Goal: Information Seeking & Learning: Learn about a topic

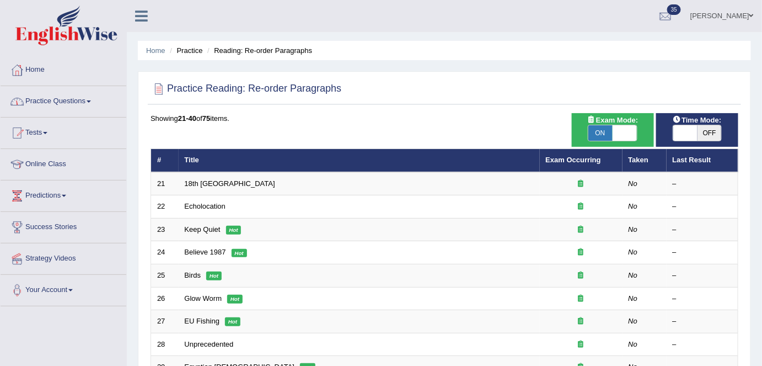
click at [74, 110] on link "Practice Questions" at bounding box center [64, 100] width 126 height 28
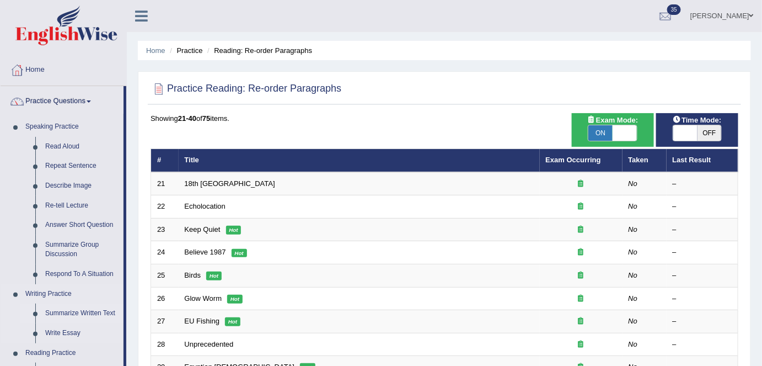
click at [72, 312] on link "Summarize Written Text" at bounding box center [81, 313] width 83 height 20
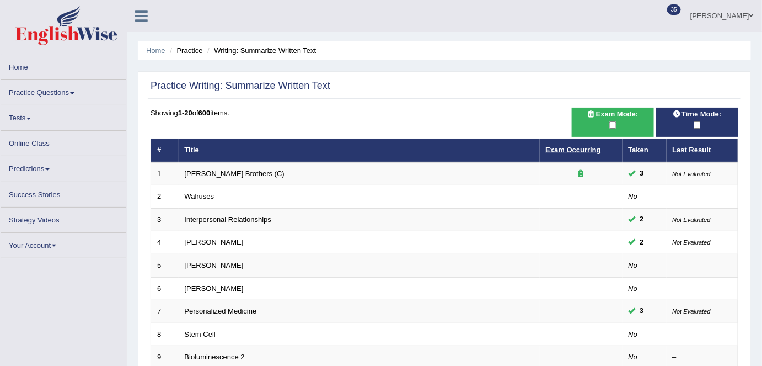
click at [569, 149] on link "Exam Occurring" at bounding box center [573, 150] width 55 height 8
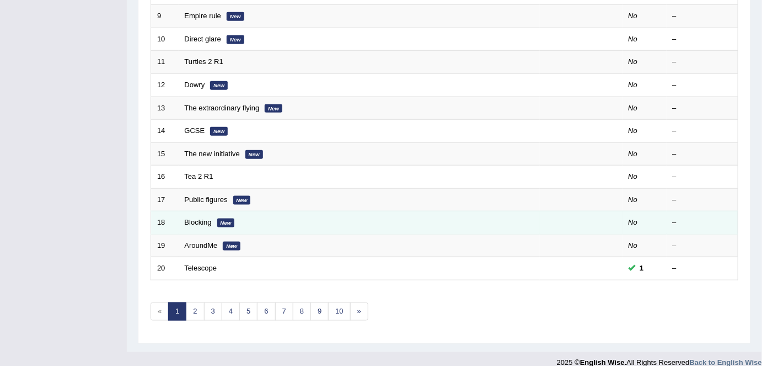
scroll to position [360, 0]
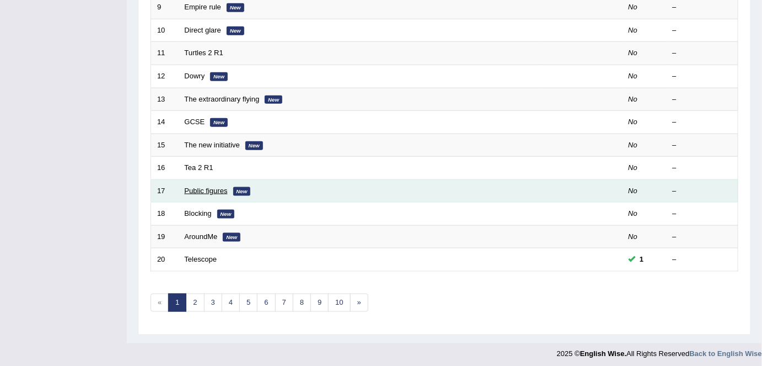
click at [201, 189] on link "Public figures" at bounding box center [206, 190] width 43 height 8
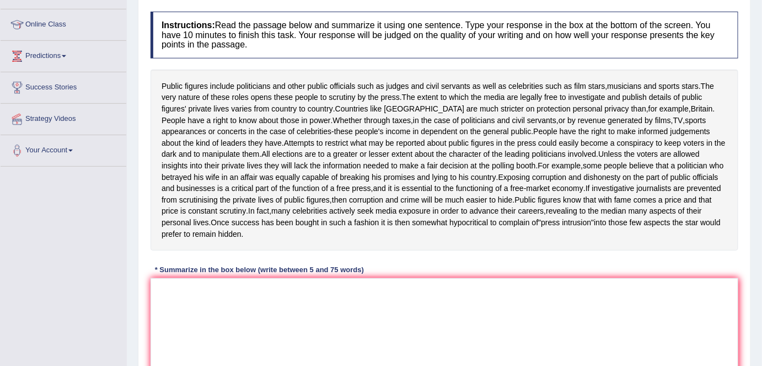
scroll to position [150, 0]
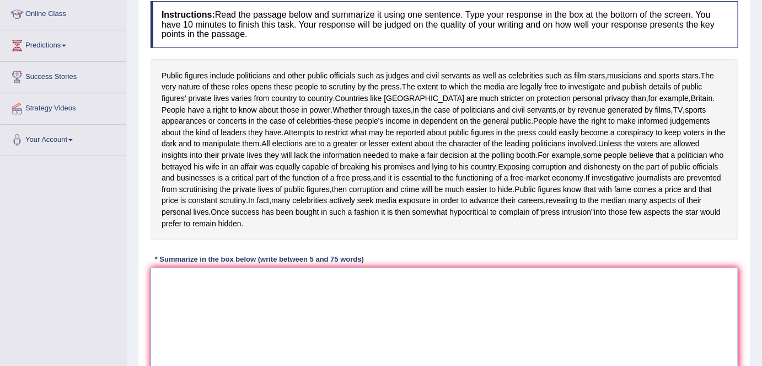
click at [195, 293] on textarea at bounding box center [445, 320] width 588 height 107
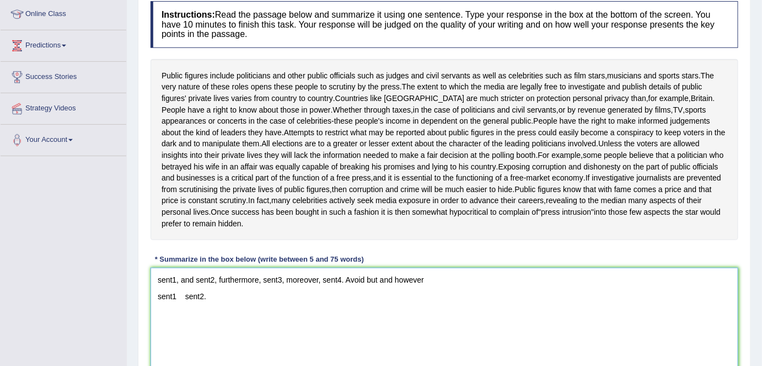
click at [175, 304] on textarea "sent1, and sent2, furthermore, sent3, moreover, sent4. Avoid but and however se…" at bounding box center [445, 320] width 588 height 107
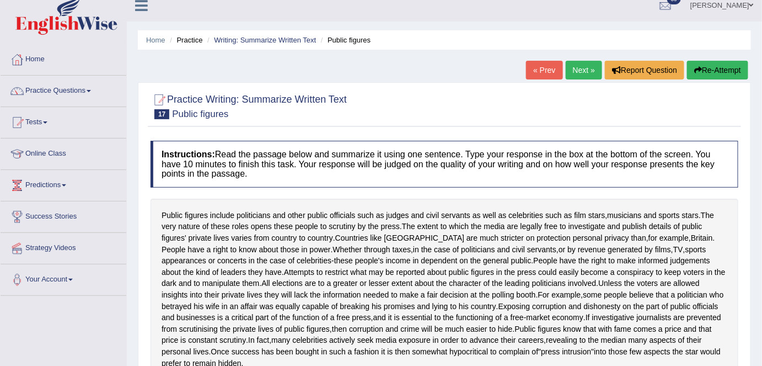
scroll to position [0, 0]
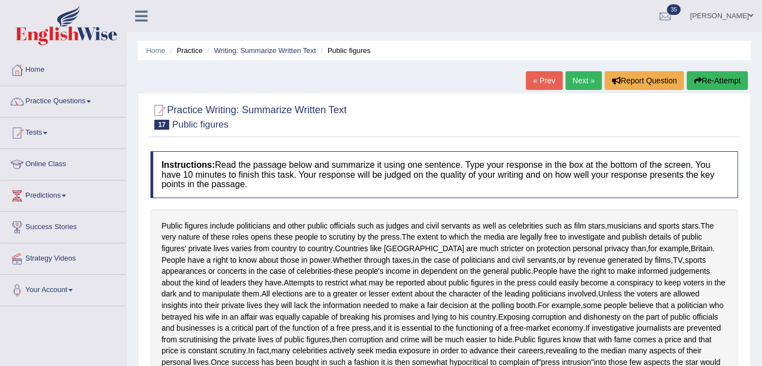
type textarea "sent1, and sent2, furthermore, sent3, moreover, sent4. Avoid but and however se…"
click at [577, 79] on link "Next »" at bounding box center [584, 80] width 36 height 19
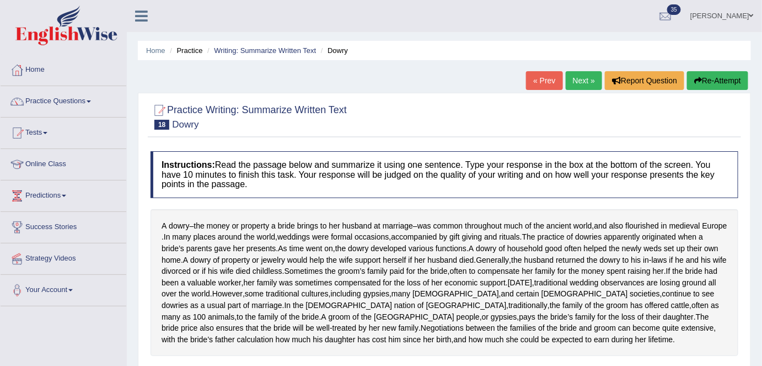
click at [578, 87] on link "Next »" at bounding box center [584, 80] width 36 height 19
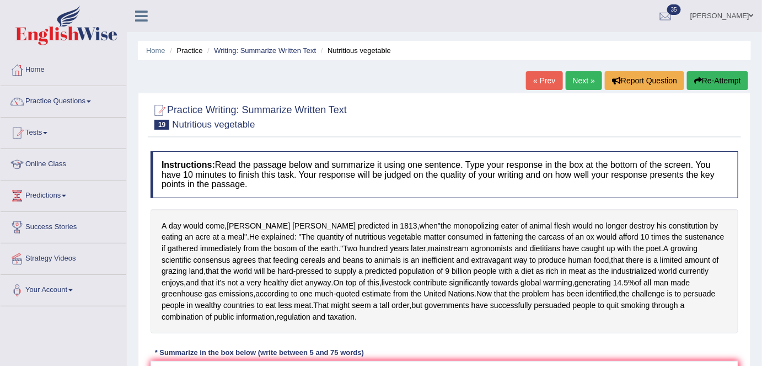
click at [580, 81] on link "Next »" at bounding box center [584, 80] width 36 height 19
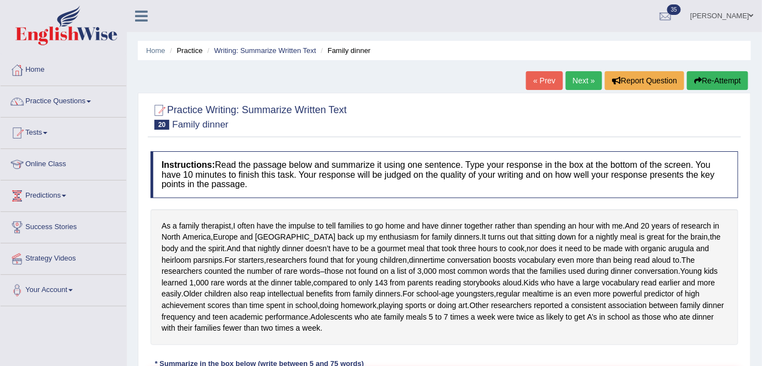
click at [586, 81] on link "Next »" at bounding box center [584, 80] width 36 height 19
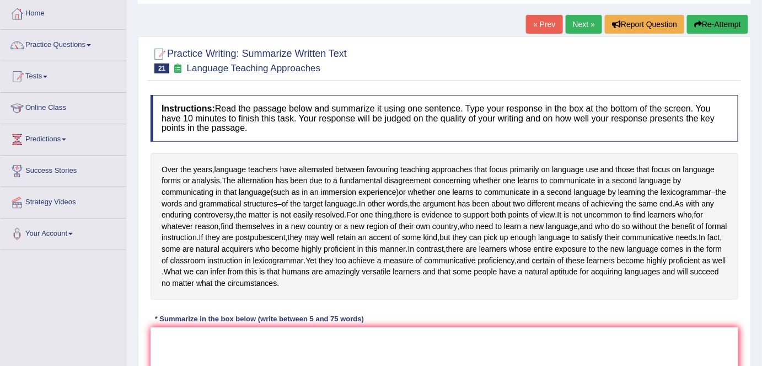
scroll to position [50, 0]
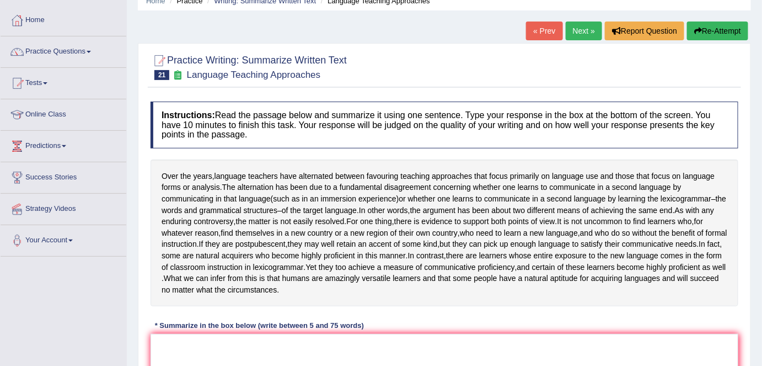
click at [578, 25] on link "Next »" at bounding box center [584, 31] width 36 height 19
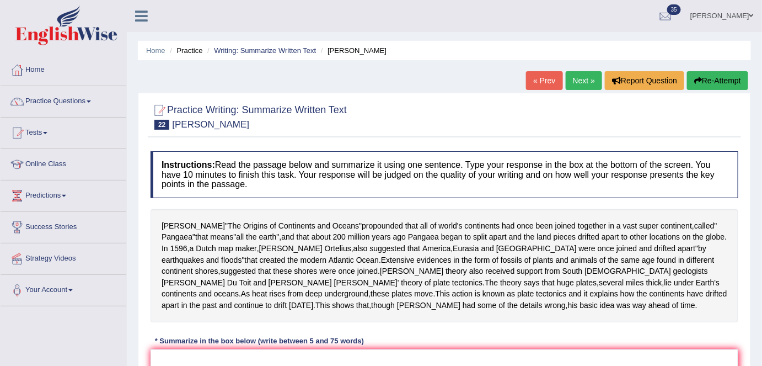
click at [587, 77] on link "Next »" at bounding box center [584, 80] width 36 height 19
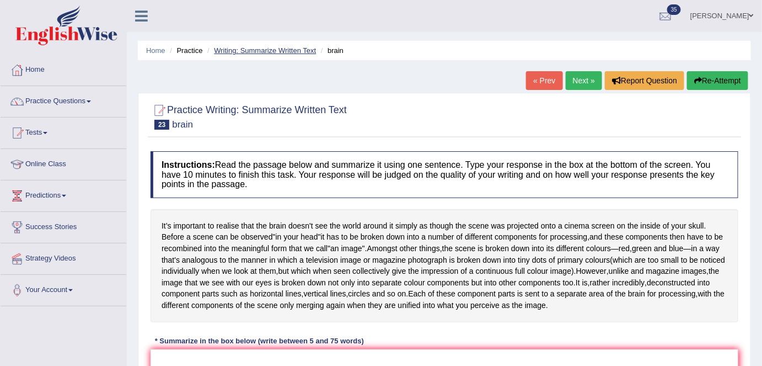
click at [274, 48] on link "Writing: Summarize Written Text" at bounding box center [265, 50] width 102 height 8
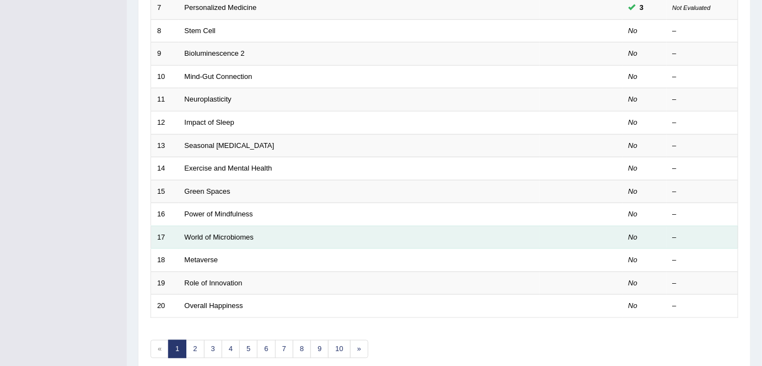
scroll to position [360, 0]
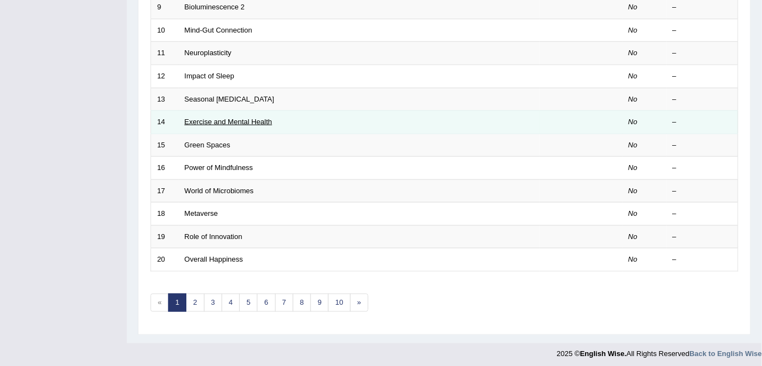
click at [226, 117] on link "Exercise and Mental Health" at bounding box center [229, 121] width 88 height 8
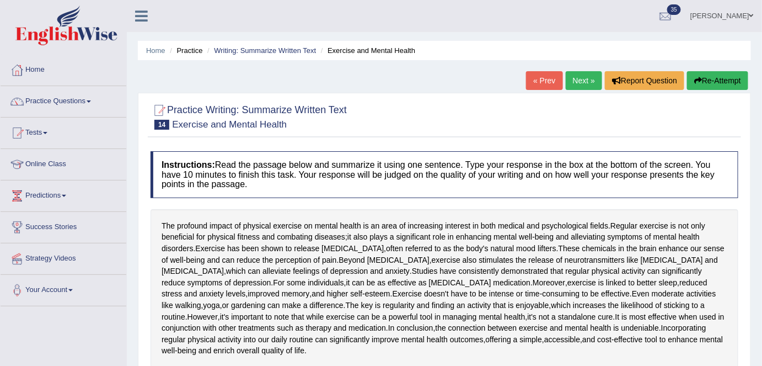
click at [579, 83] on link "Next »" at bounding box center [584, 80] width 36 height 19
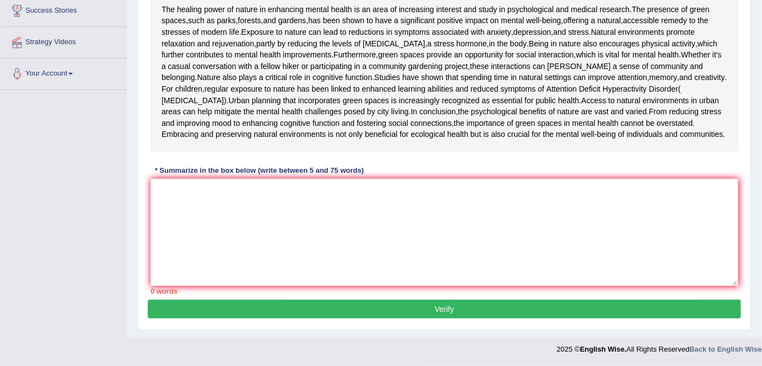
scroll to position [250, 0]
paste textarea "The increasing influence of (essay topic) on our lives has ignited numerous dis…"
type textarea "The increasing influence of (essay topic) on our lives has ignited numerous dis…"
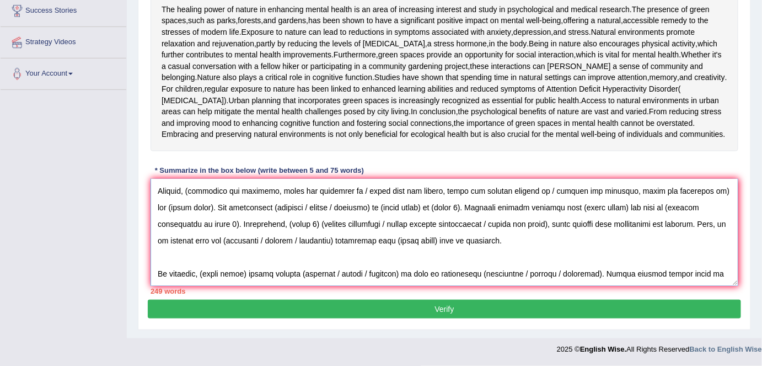
scroll to position [305, 0]
drag, startPoint x: 159, startPoint y: 239, endPoint x: 766, endPoint y: 379, distance: 623.5
drag, startPoint x: 337, startPoint y: 215, endPoint x: 232, endPoint y: 258, distance: 113.8
click at [232, 258] on textarea at bounding box center [445, 232] width 588 height 107
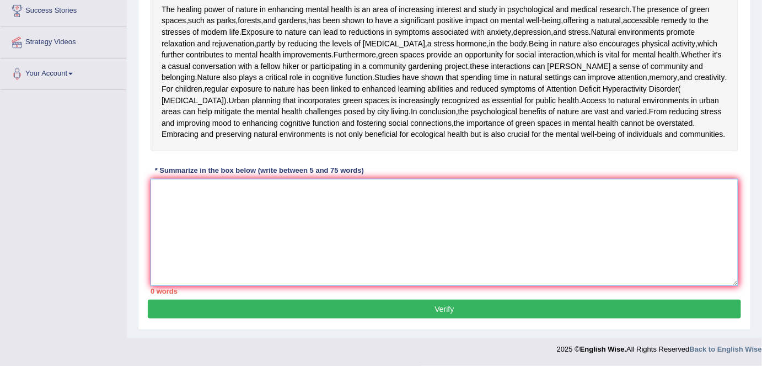
scroll to position [0, 0]
paste textarea "The healing power of nature in enhancing mental health is an area of increasing…"
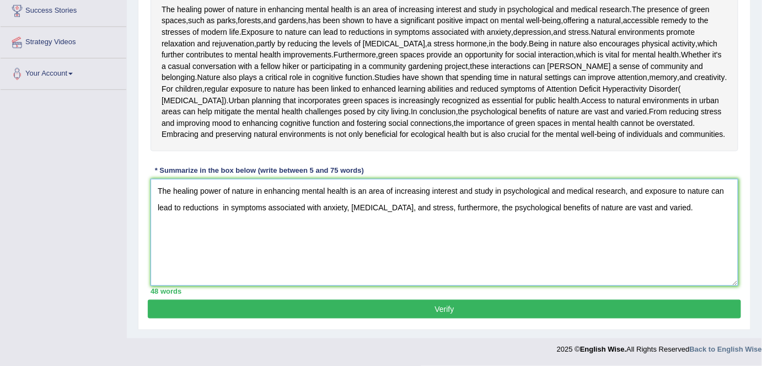
type textarea "The healing power of nature in enhancing mental health is an area of increasing…"
click at [431, 307] on button "Verify" at bounding box center [444, 308] width 593 height 19
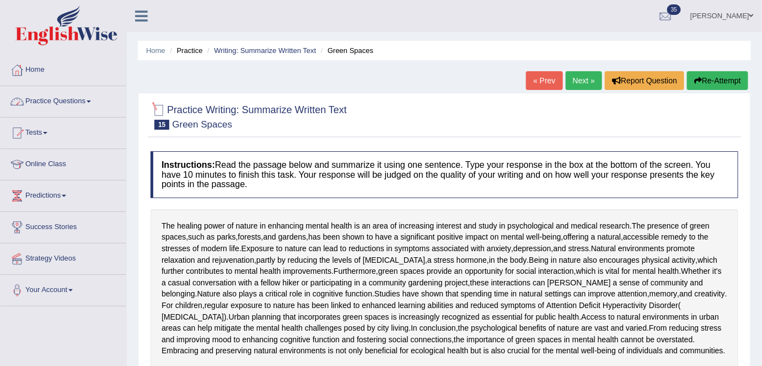
click at [79, 100] on link "Practice Questions" at bounding box center [64, 100] width 126 height 28
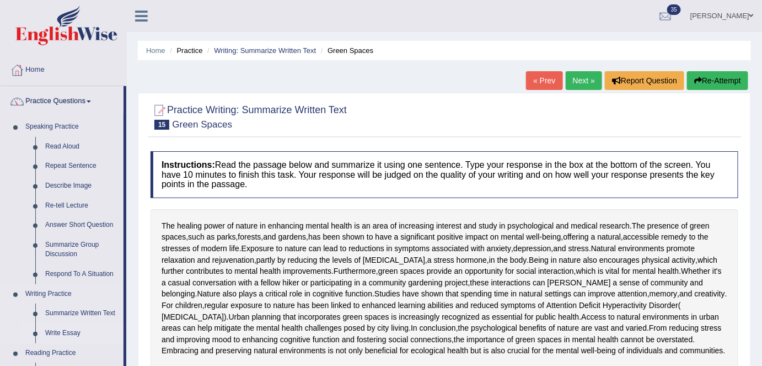
click at [64, 331] on link "Write Essay" at bounding box center [81, 333] width 83 height 20
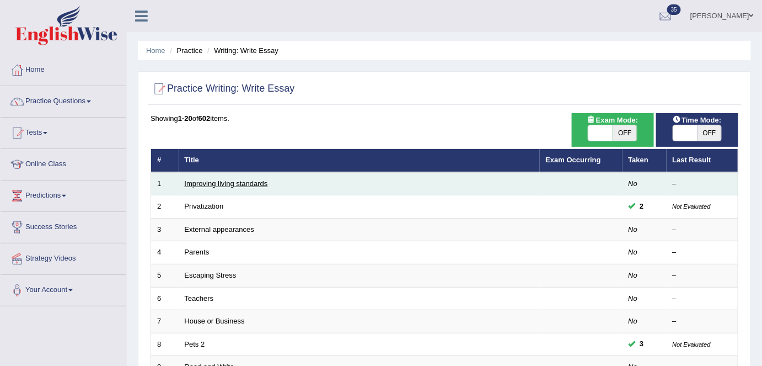
drag, startPoint x: 0, startPoint y: 0, endPoint x: 219, endPoint y: 181, distance: 284.0
click at [219, 181] on link "Improving living standards" at bounding box center [226, 183] width 83 height 8
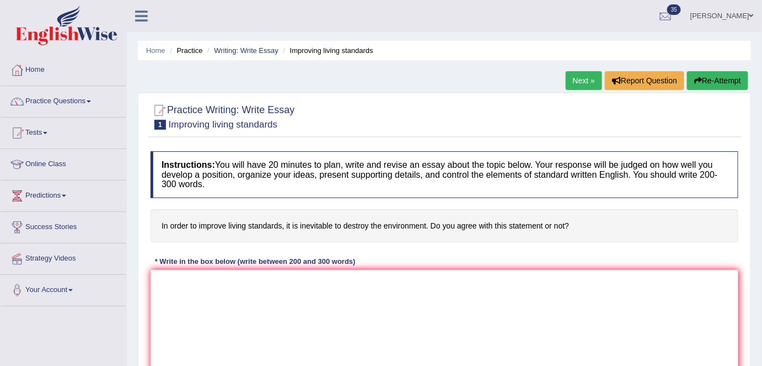
click at [586, 77] on link "Next »" at bounding box center [584, 80] width 36 height 19
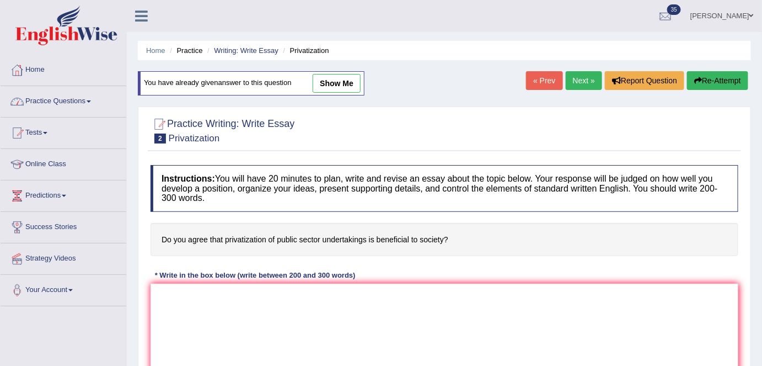
drag, startPoint x: 68, startPoint y: 97, endPoint x: 69, endPoint y: 130, distance: 33.1
click at [68, 97] on link "Practice Questions" at bounding box center [64, 100] width 126 height 28
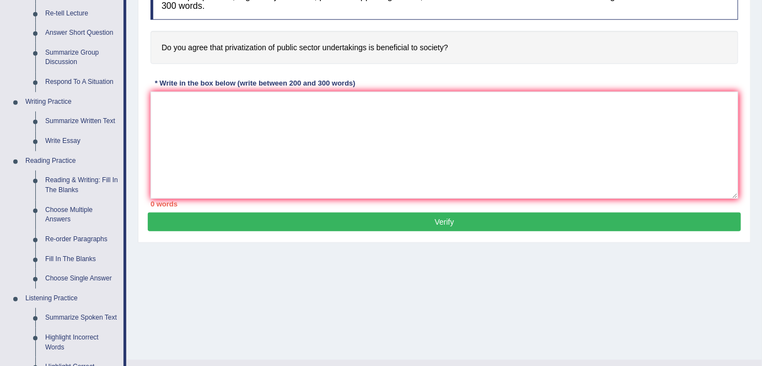
scroll to position [200, 0]
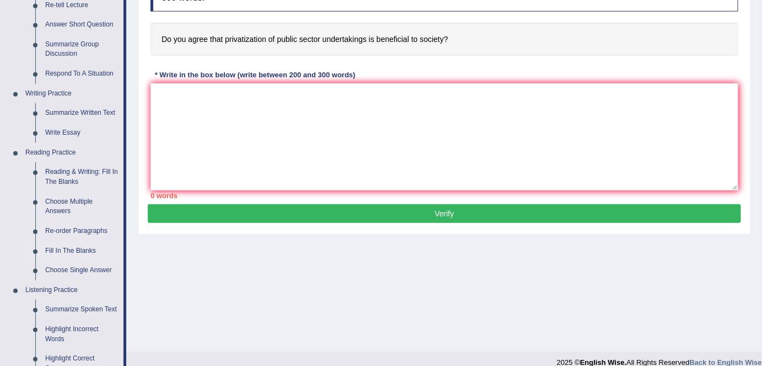
click at [71, 256] on link "Fill In The Blanks" at bounding box center [81, 251] width 83 height 20
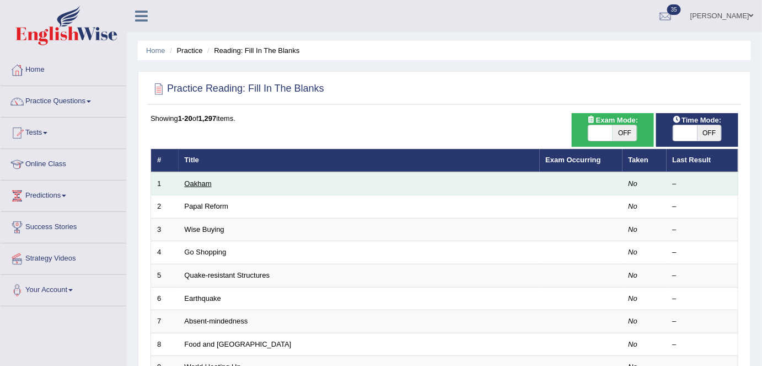
click at [203, 183] on link "Oakham" at bounding box center [198, 183] width 27 height 8
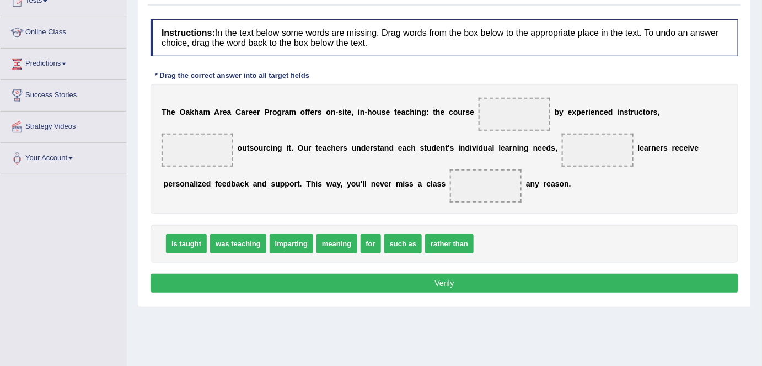
scroll to position [150, 0]
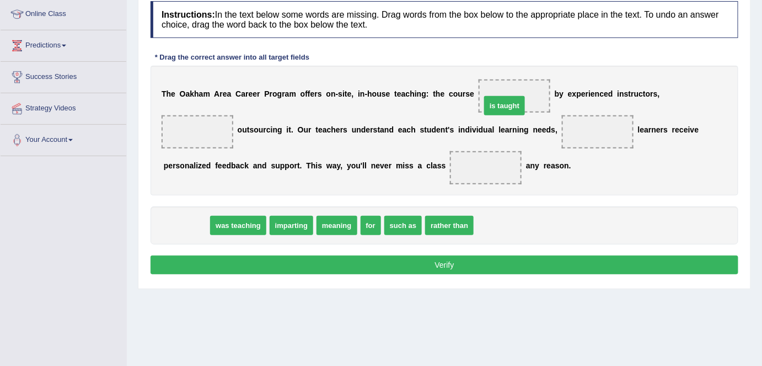
drag, startPoint x: 185, startPoint y: 224, endPoint x: 503, endPoint y: 104, distance: 340.1
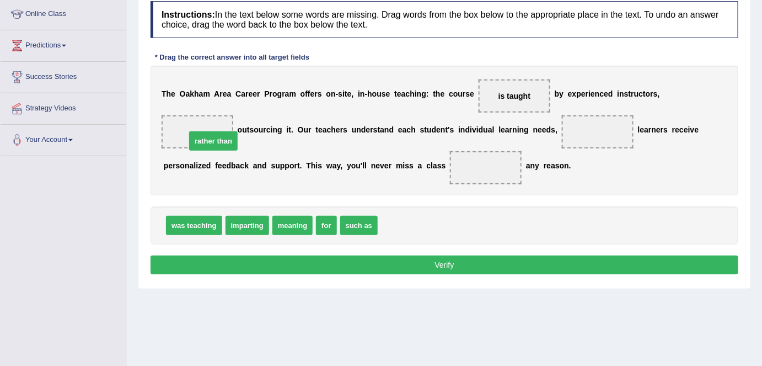
drag, startPoint x: 396, startPoint y: 223, endPoint x: 205, endPoint y: 138, distance: 209.6
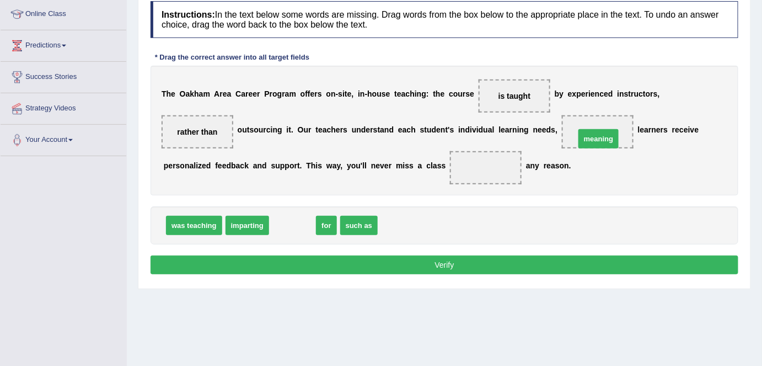
drag, startPoint x: 291, startPoint y: 224, endPoint x: 597, endPoint y: 137, distance: 318.1
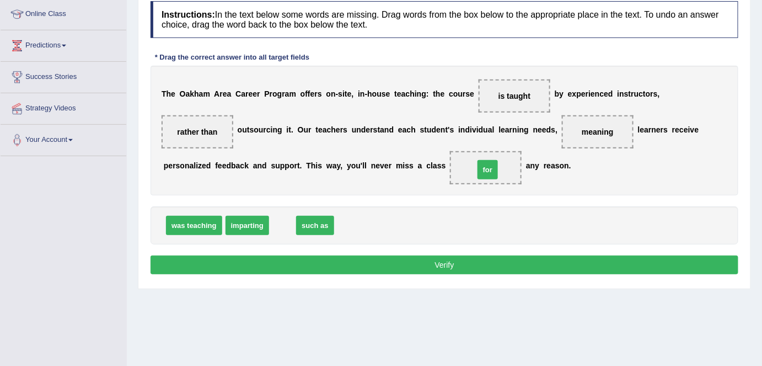
drag, startPoint x: 333, startPoint y: 188, endPoint x: 486, endPoint y: 165, distance: 155.0
click at [476, 258] on button "Verify" at bounding box center [445, 264] width 588 height 19
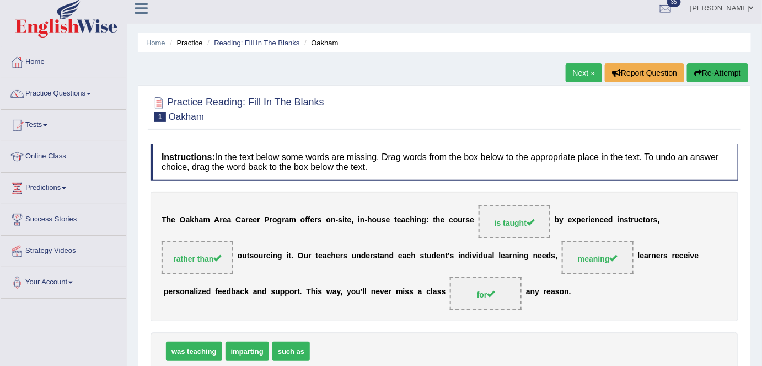
scroll to position [0, 0]
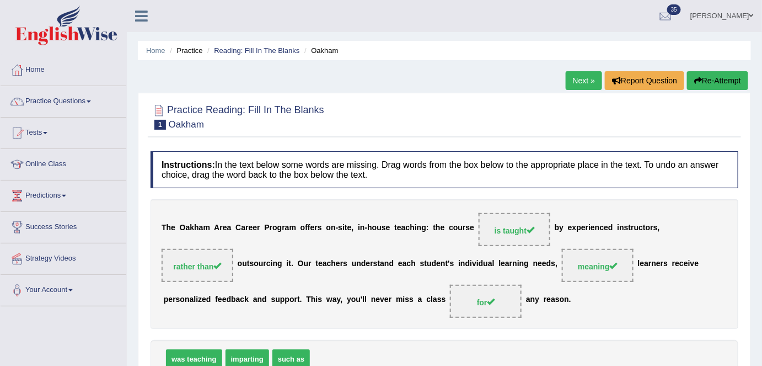
click at [572, 87] on link "Next »" at bounding box center [584, 80] width 36 height 19
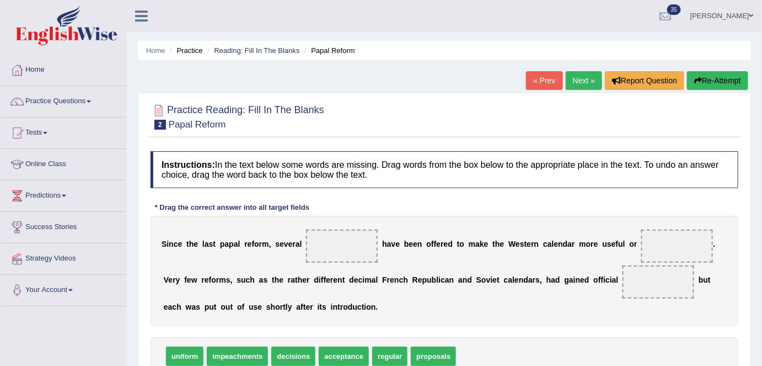
click at [582, 87] on link "Next »" at bounding box center [584, 80] width 36 height 19
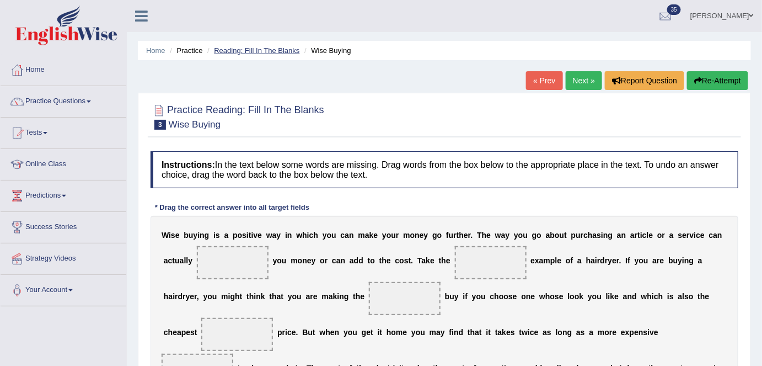
click at [283, 49] on link "Reading: Fill In The Blanks" at bounding box center [256, 50] width 85 height 8
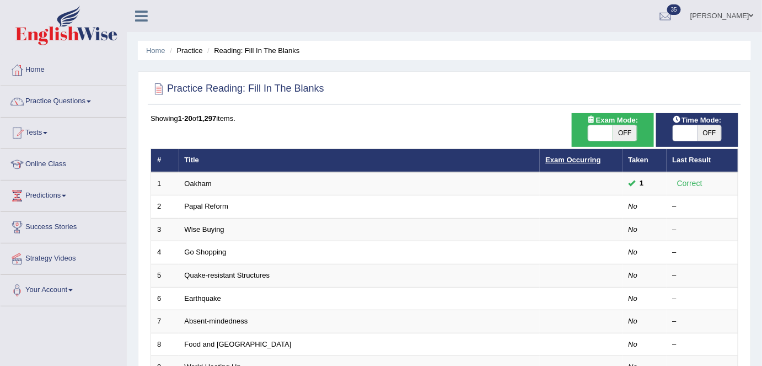
click at [572, 159] on link "Exam Occurring" at bounding box center [573, 160] width 55 height 8
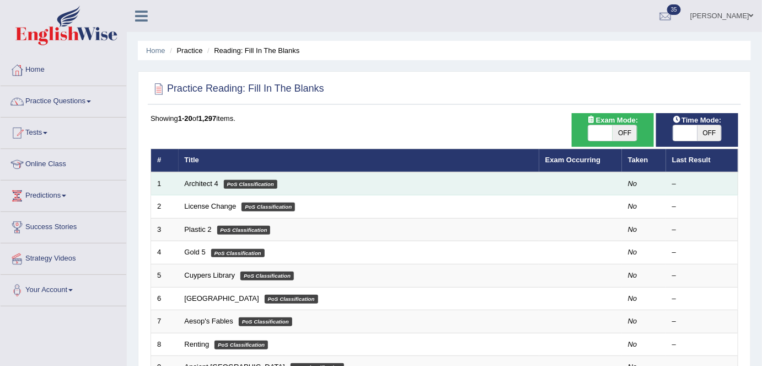
drag, startPoint x: 206, startPoint y: 180, endPoint x: 219, endPoint y: 181, distance: 13.9
click at [206, 180] on link "Architect 4" at bounding box center [202, 183] width 34 height 8
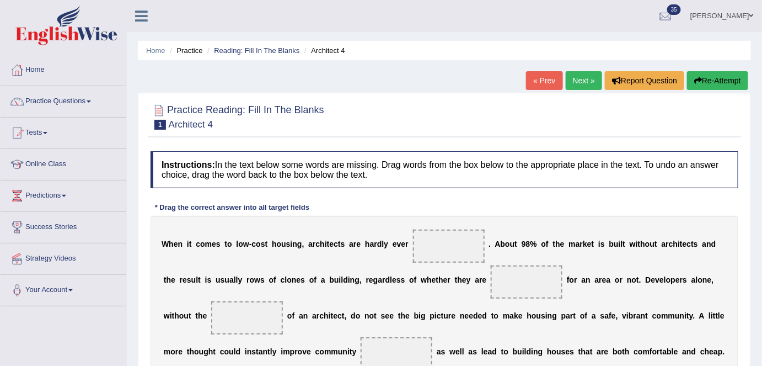
click at [582, 81] on link "Next »" at bounding box center [584, 80] width 36 height 19
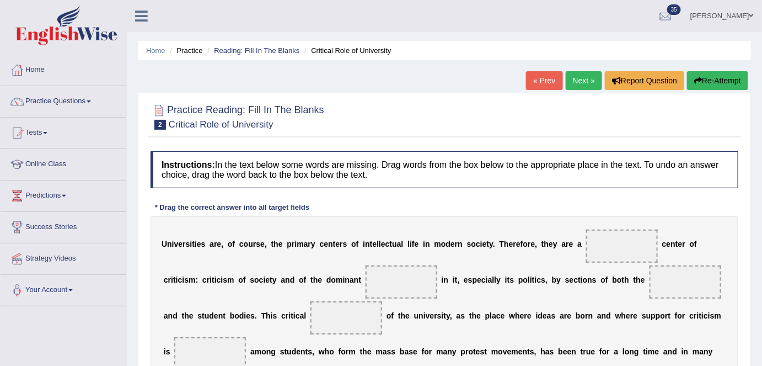
click at [597, 79] on link "Next »" at bounding box center [584, 80] width 36 height 19
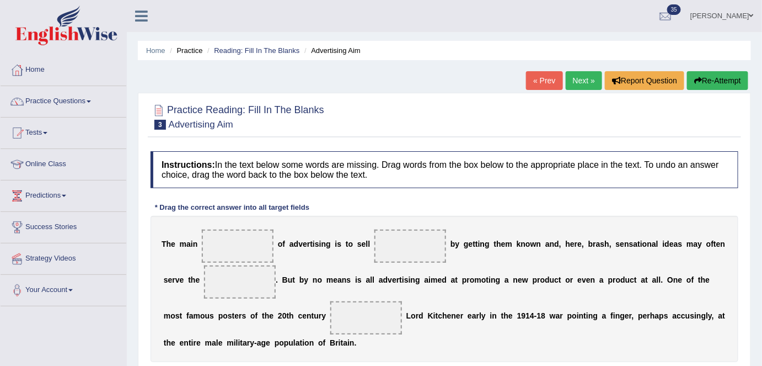
click at [580, 83] on link "Next »" at bounding box center [584, 80] width 36 height 19
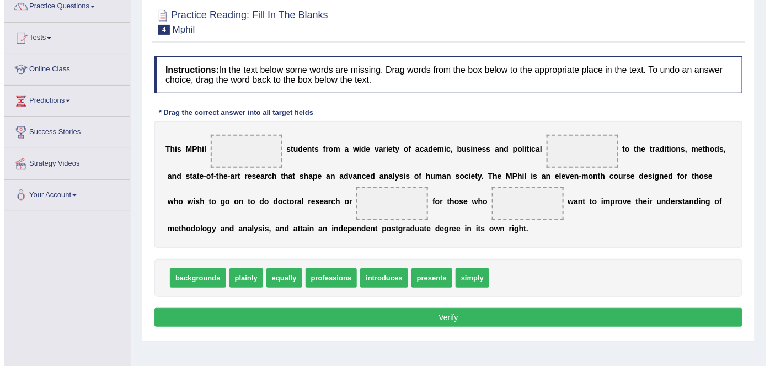
scroll to position [100, 0]
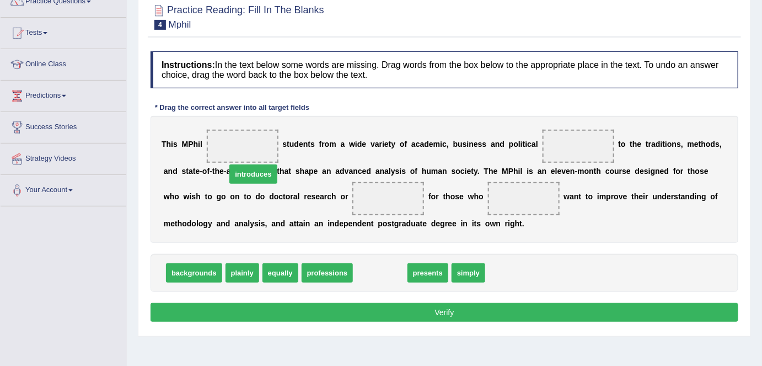
drag, startPoint x: 379, startPoint y: 271, endPoint x: 240, endPoint y: 147, distance: 185.9
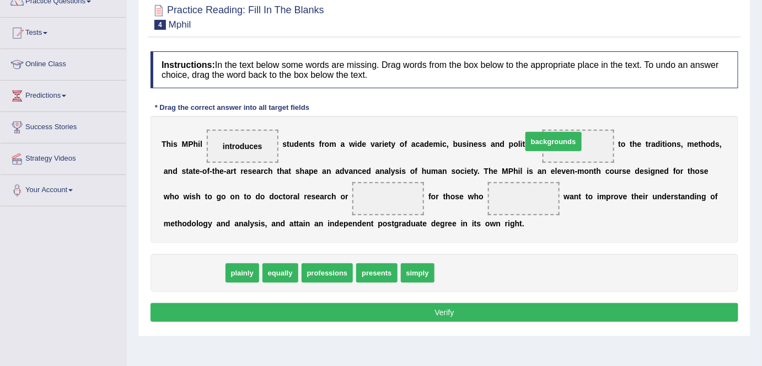
drag, startPoint x: 211, startPoint y: 269, endPoint x: 573, endPoint y: 140, distance: 385.3
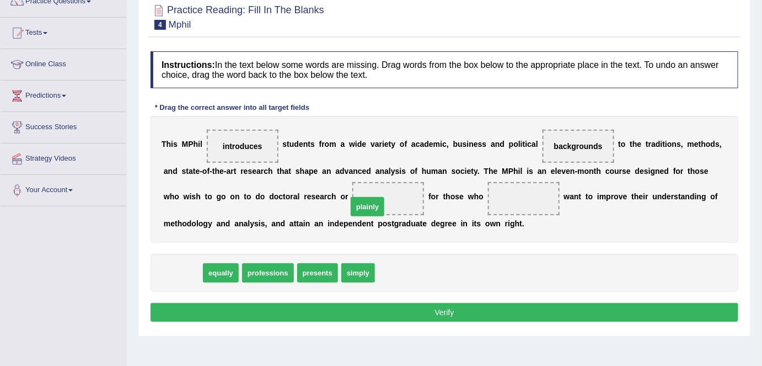
drag, startPoint x: 199, startPoint y: 256, endPoint x: 376, endPoint y: 206, distance: 184.4
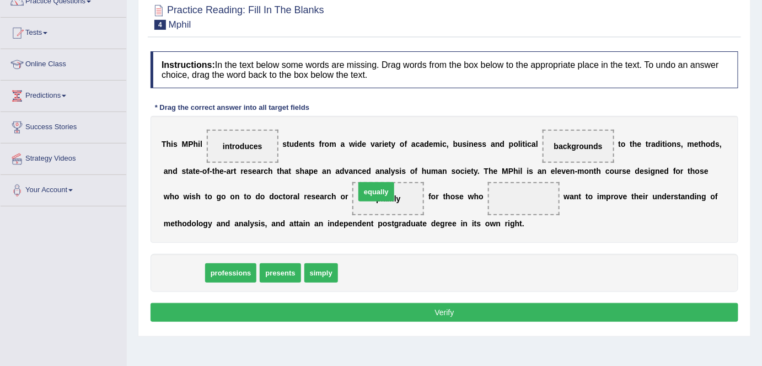
drag, startPoint x: 182, startPoint y: 274, endPoint x: 375, endPoint y: 192, distance: 209.3
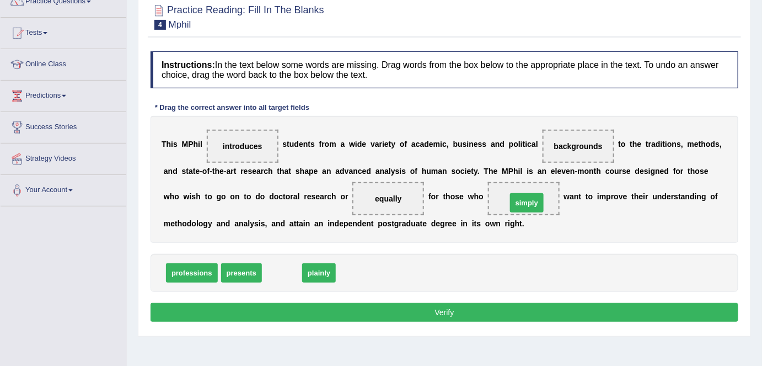
drag, startPoint x: 285, startPoint y: 271, endPoint x: 530, endPoint y: 200, distance: 254.8
click at [473, 312] on button "Verify" at bounding box center [445, 312] width 588 height 19
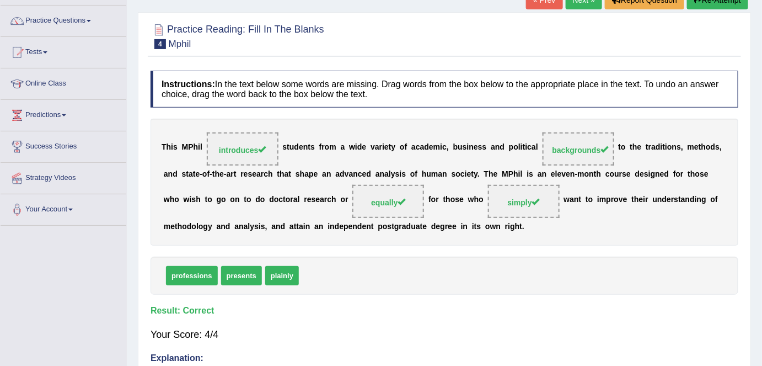
scroll to position [50, 0]
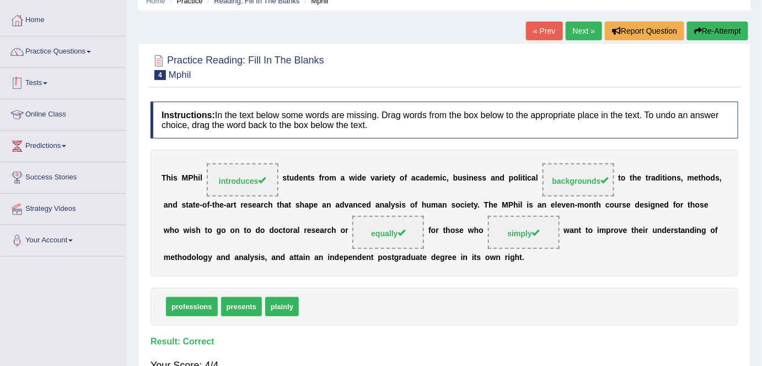
click at [80, 61] on link "Practice Questions" at bounding box center [64, 50] width 126 height 28
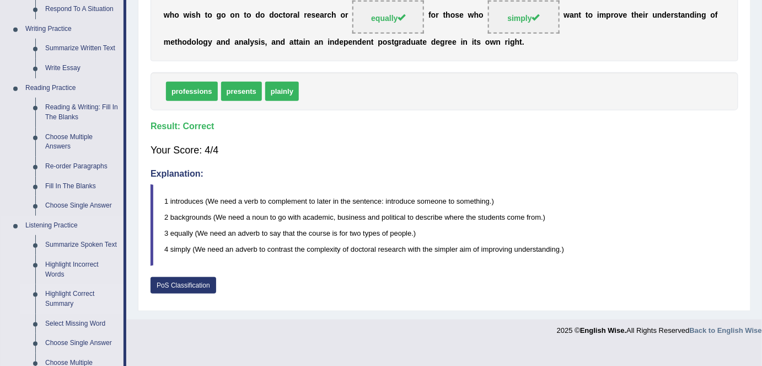
scroll to position [301, 0]
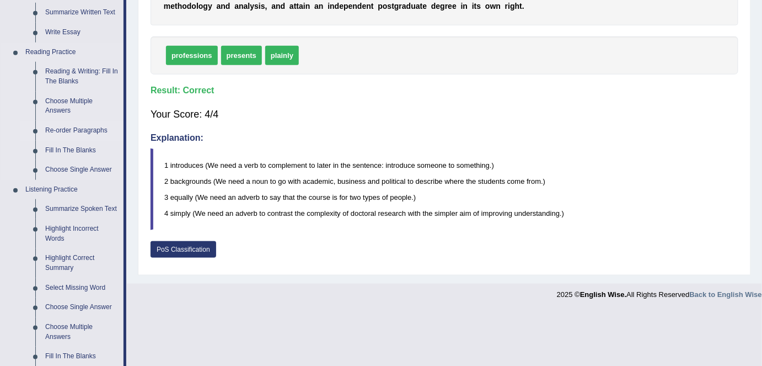
click at [75, 132] on link "Re-order Paragraphs" at bounding box center [81, 131] width 83 height 20
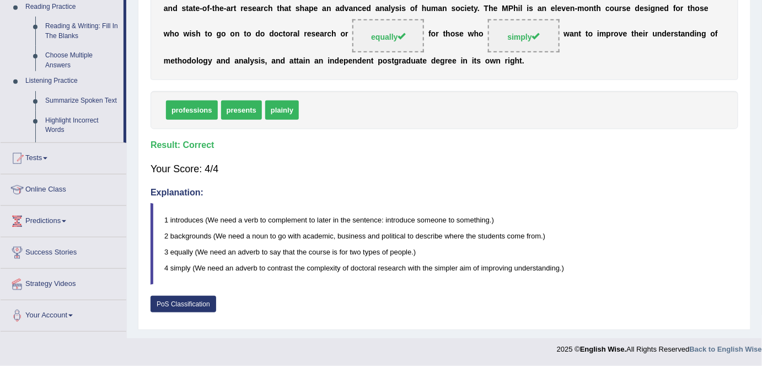
scroll to position [244, 0]
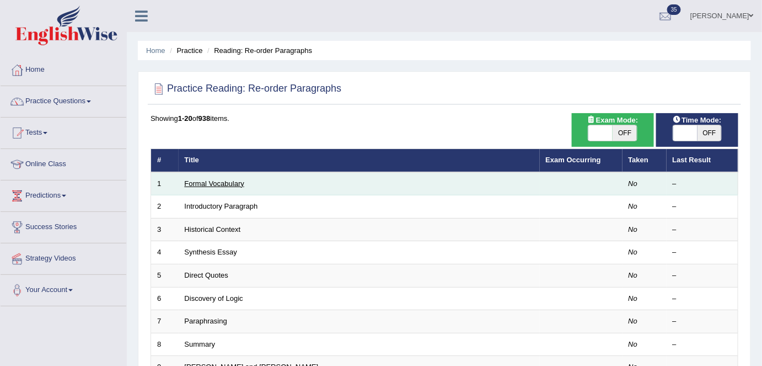
click at [196, 183] on link "Formal Vocabulary" at bounding box center [215, 183] width 60 height 8
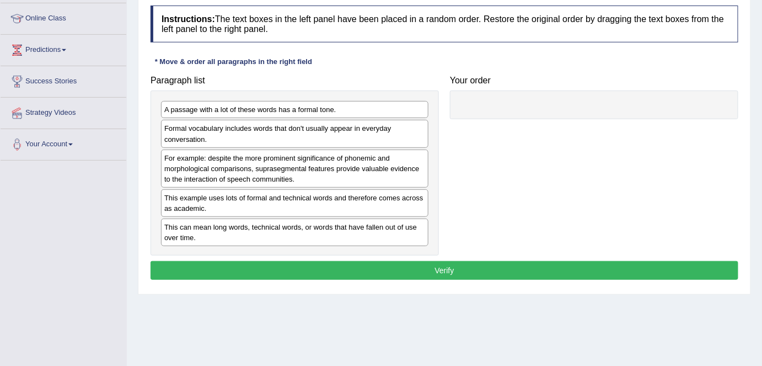
scroll to position [150, 0]
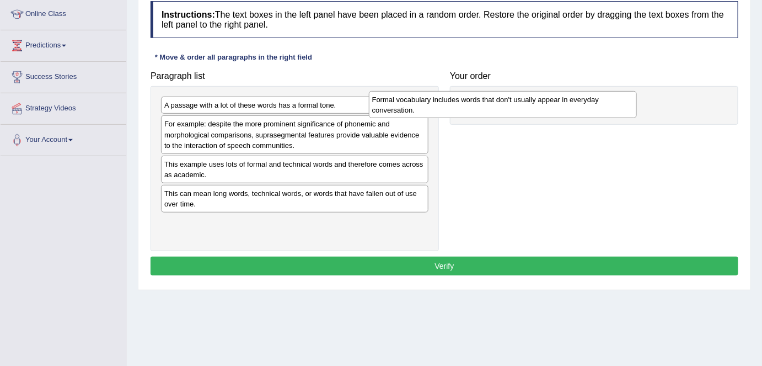
drag, startPoint x: 256, startPoint y: 130, endPoint x: 464, endPoint y: 105, distance: 209.3
click at [464, 105] on div "Formal vocabulary includes words that don't usually appear in everyday conversa…" at bounding box center [503, 105] width 268 height 28
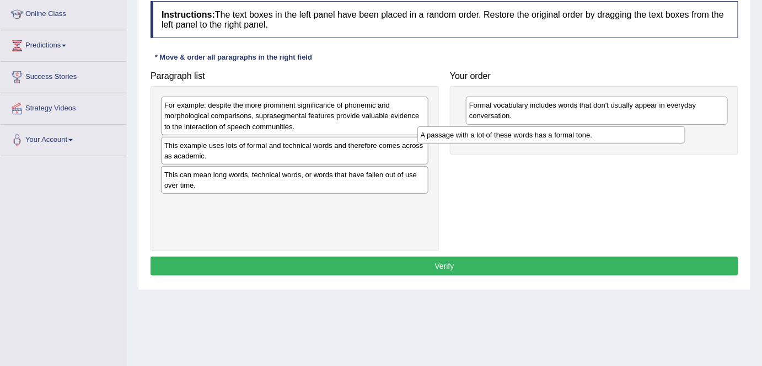
drag, startPoint x: 347, startPoint y: 106, endPoint x: 606, endPoint y: 136, distance: 260.9
click at [606, 136] on div "A passage with a lot of these words has a formal tone." at bounding box center [551, 134] width 268 height 17
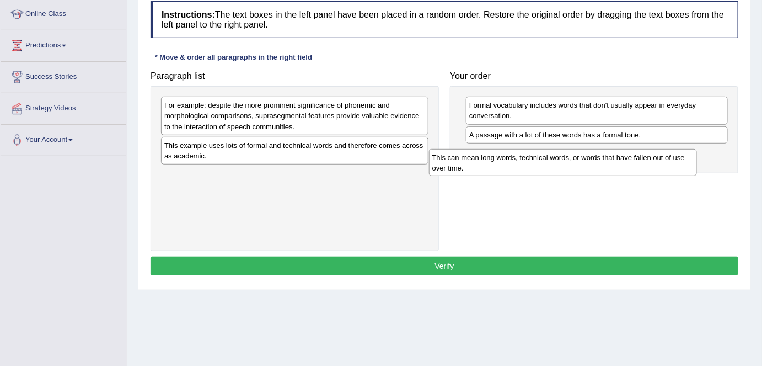
drag, startPoint x: 331, startPoint y: 176, endPoint x: 599, endPoint y: 160, distance: 269.0
click at [599, 160] on div "This can mean long words, technical words, or words that have fallen out of use…" at bounding box center [563, 163] width 268 height 28
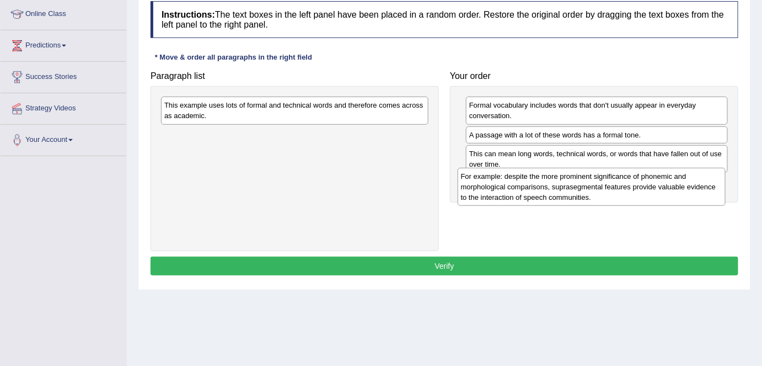
drag, startPoint x: 340, startPoint y: 127, endPoint x: 449, endPoint y: 143, distance: 110.4
click at [635, 197] on div "For example: despite the more prominent significance of phonemic and morphologi…" at bounding box center [592, 187] width 268 height 38
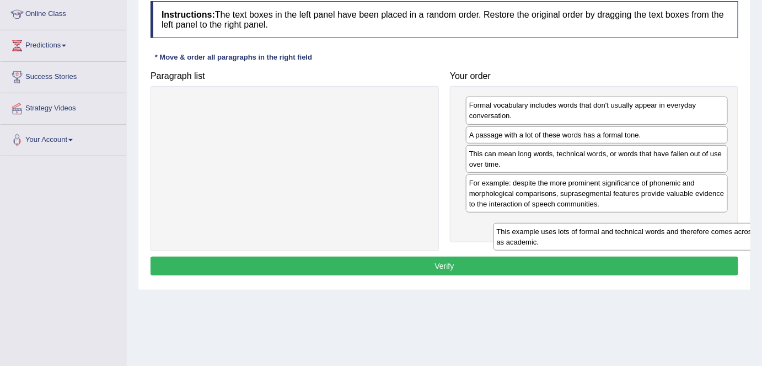
drag, startPoint x: 404, startPoint y: 119, endPoint x: 729, endPoint y: 237, distance: 345.4
click at [729, 237] on div "This example uses lots of formal and technical words and therefore comes across…" at bounding box center [628, 237] width 268 height 28
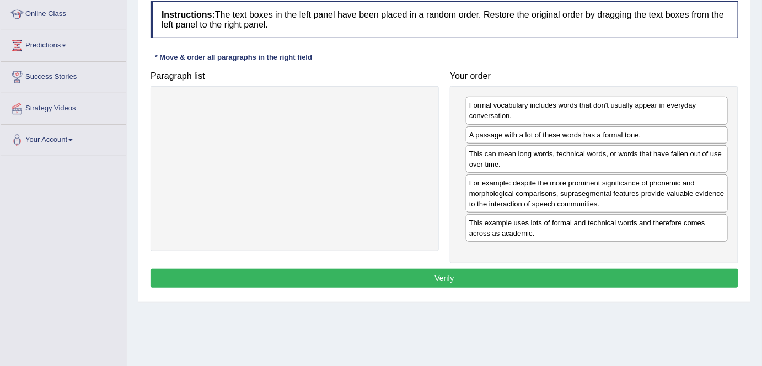
click at [474, 276] on button "Verify" at bounding box center [445, 278] width 588 height 19
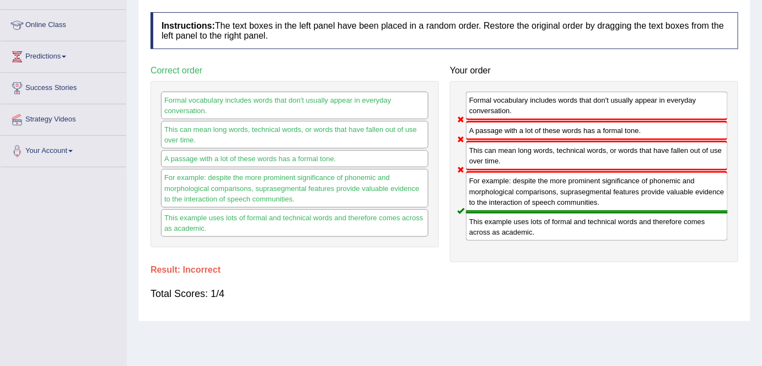
scroll to position [0, 0]
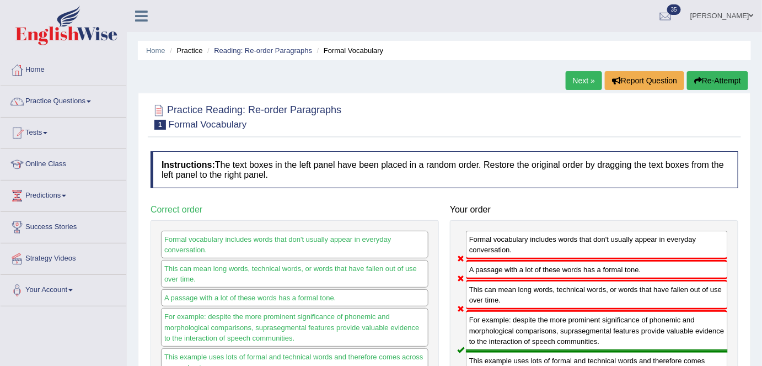
click at [577, 83] on link "Next »" at bounding box center [584, 80] width 36 height 19
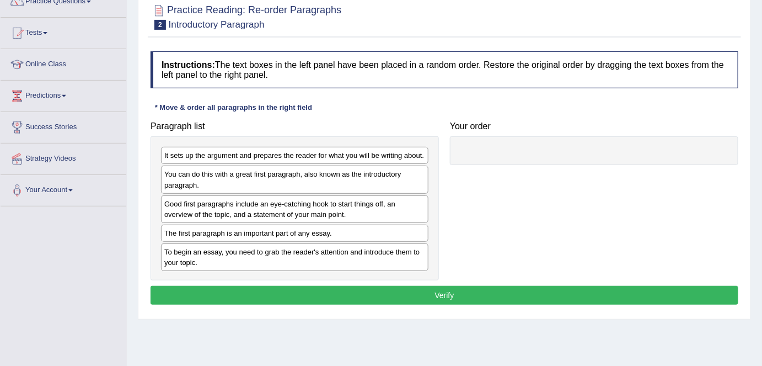
click at [601, 165] on div "Paragraph list It sets up the argument and prepares the reader for what you wil…" at bounding box center [444, 198] width 599 height 164
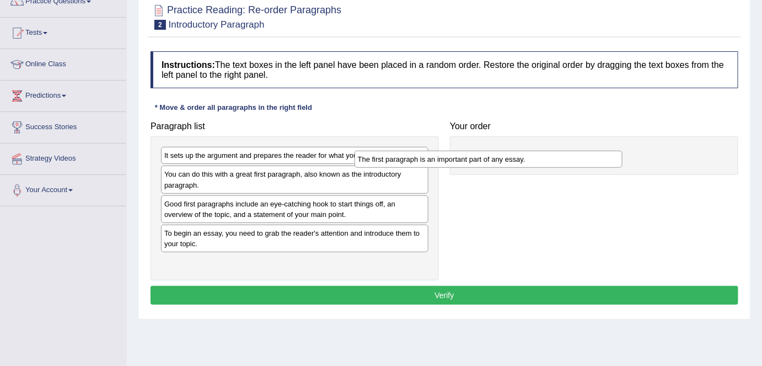
drag, startPoint x: 393, startPoint y: 230, endPoint x: 609, endPoint y: 152, distance: 229.2
click at [609, 152] on div "The first paragraph is an important part of any essay." at bounding box center [489, 159] width 268 height 17
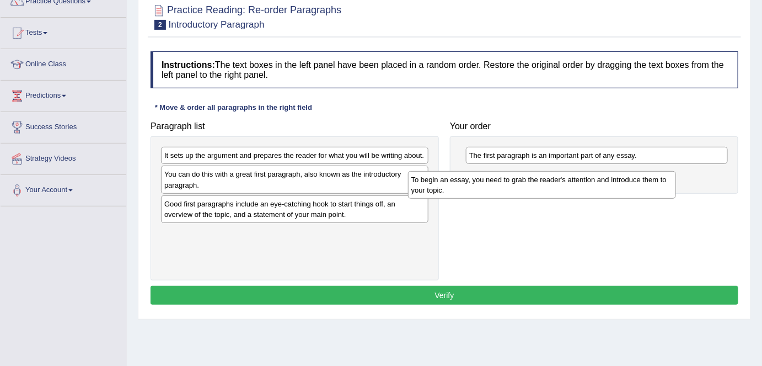
drag, startPoint x: 369, startPoint y: 231, endPoint x: 617, endPoint y: 178, distance: 252.6
click at [617, 178] on div "To begin an essay, you need to grab the reader's attention and introduce them t…" at bounding box center [542, 185] width 268 height 28
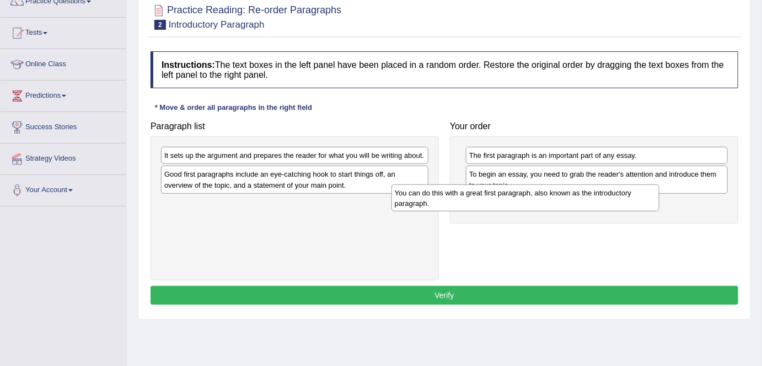
drag, startPoint x: 298, startPoint y: 174, endPoint x: 524, endPoint y: 191, distance: 226.8
click at [524, 191] on div "You can do this with a great first paragraph, also known as the introductory pa…" at bounding box center [526, 198] width 268 height 28
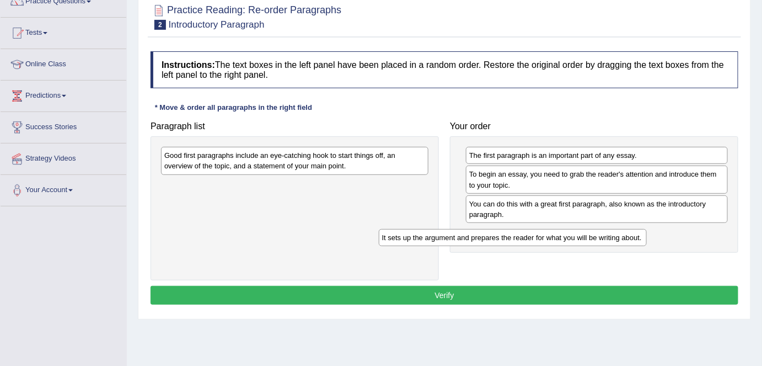
drag, startPoint x: 382, startPoint y: 153, endPoint x: 581, endPoint y: 228, distance: 212.5
click at [600, 234] on div "It sets up the argument and prepares the reader for what you will be writing ab…" at bounding box center [513, 237] width 268 height 17
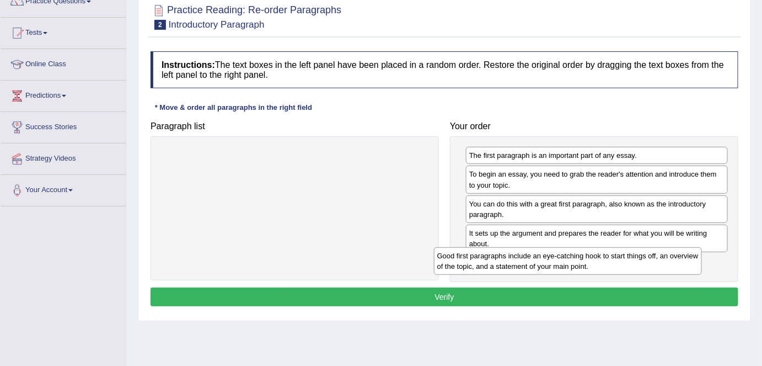
drag, startPoint x: 362, startPoint y: 165, endPoint x: 628, endPoint y: 265, distance: 283.9
click at [635, 265] on div "Good first paragraphs include an eye-catching hook to start things off, an over…" at bounding box center [568, 261] width 268 height 28
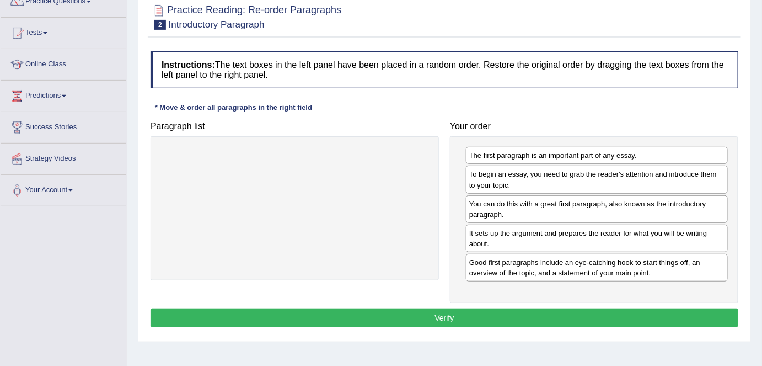
click at [447, 308] on button "Verify" at bounding box center [445, 317] width 588 height 19
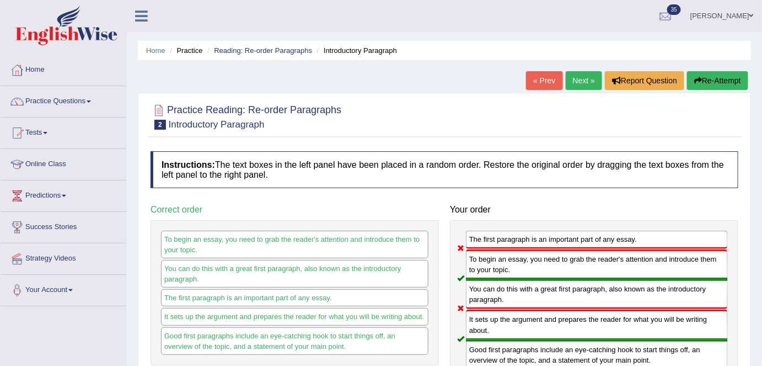
click at [101, 101] on link "Practice Questions" at bounding box center [64, 100] width 126 height 28
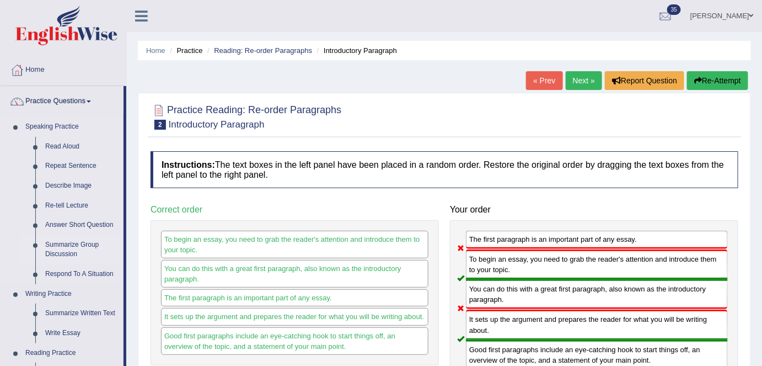
drag, startPoint x: 71, startPoint y: 249, endPoint x: 81, endPoint y: 249, distance: 9.9
click at [71, 249] on link "Summarize Group Discussion" at bounding box center [81, 249] width 83 height 29
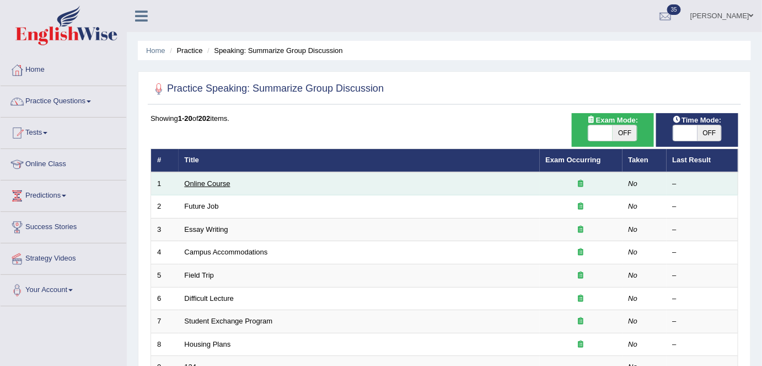
click at [207, 181] on link "Online Course" at bounding box center [208, 183] width 46 height 8
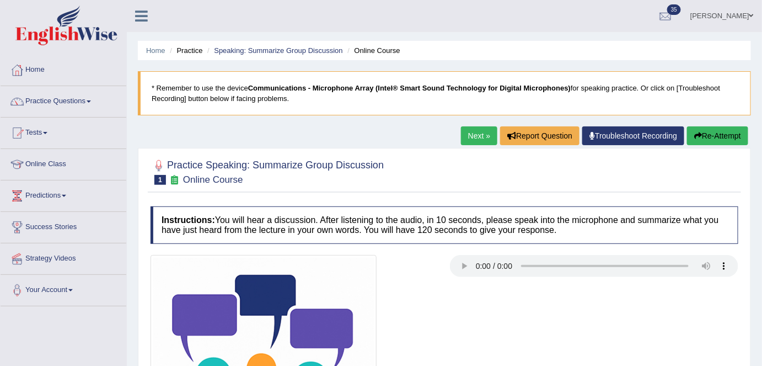
click at [475, 137] on link "Next »" at bounding box center [479, 135] width 36 height 19
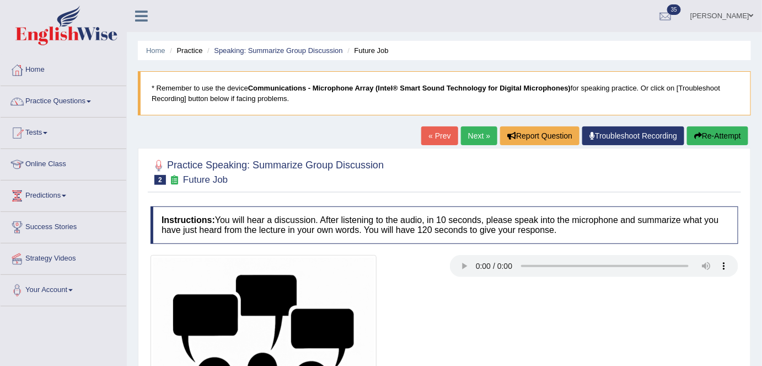
click at [475, 125] on div "Home Practice Speaking: Summarize Group Discussion Future Job * Remember to use…" at bounding box center [444, 275] width 635 height 551
click at [470, 132] on link "Next »" at bounding box center [479, 135] width 36 height 19
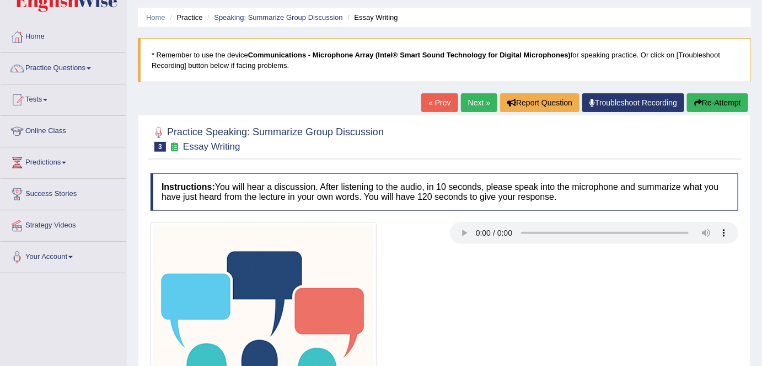
scroll to position [18, 0]
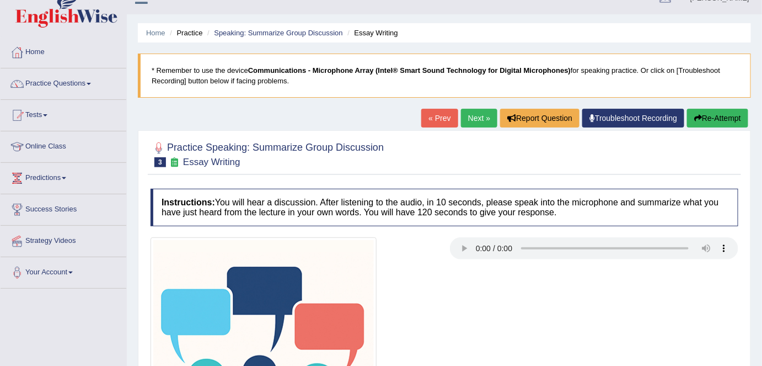
click at [473, 120] on link "Next »" at bounding box center [479, 118] width 36 height 19
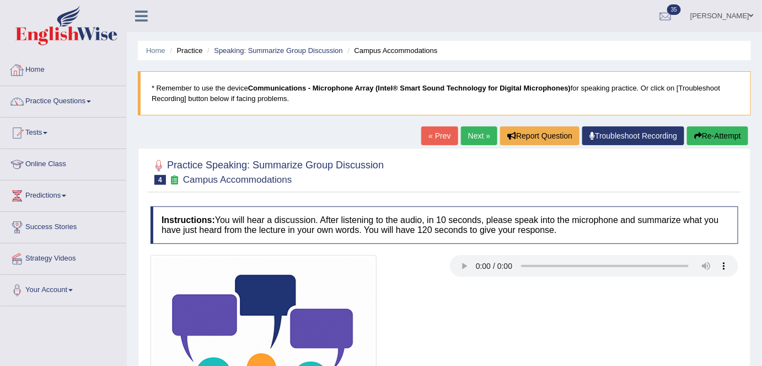
click at [53, 72] on link "Home" at bounding box center [64, 69] width 126 height 28
